Goal: Navigation & Orientation: Find specific page/section

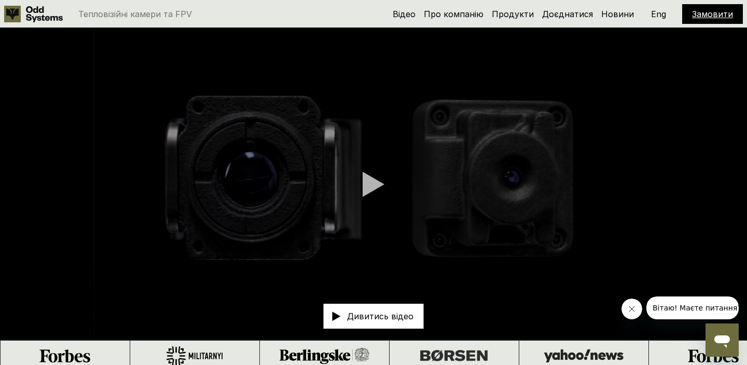
click at [370, 188] on div at bounding box center [374, 184] width 22 height 26
click at [508, 11] on link "Продукти" at bounding box center [513, 14] width 42 height 10
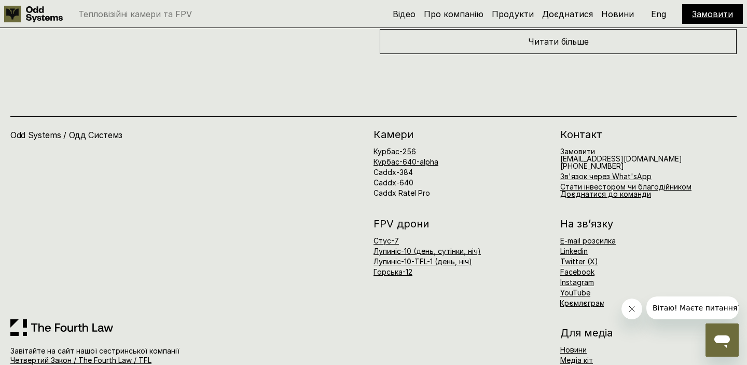
scroll to position [4532, 0]
